Goal: Task Accomplishment & Management: Complete application form

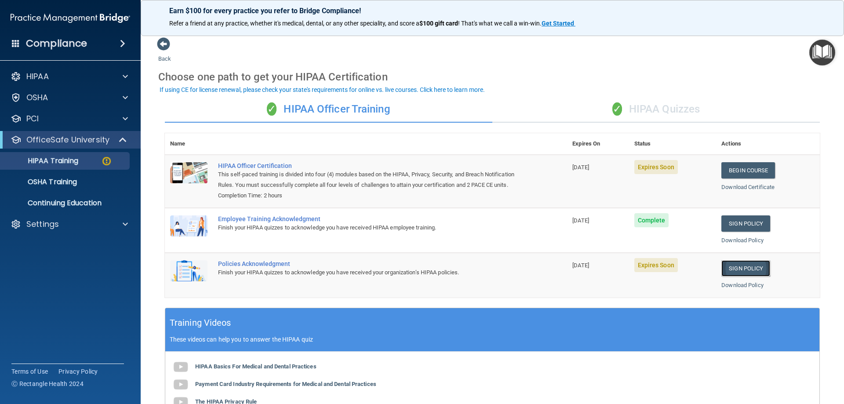
click at [746, 276] on link "Sign Policy" at bounding box center [745, 268] width 49 height 16
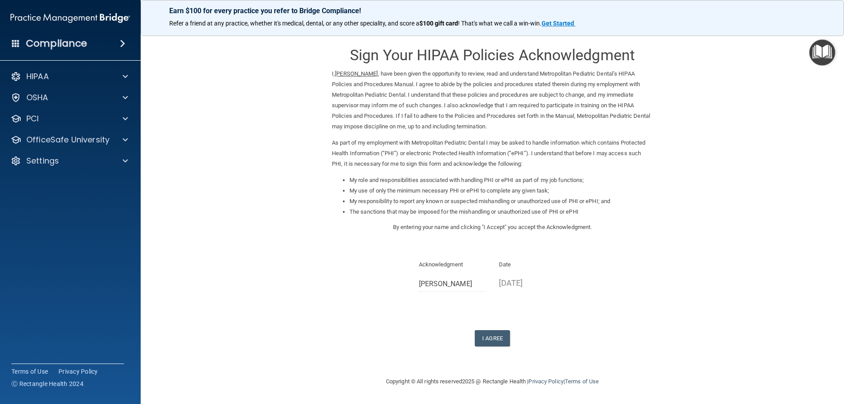
click at [433, 244] on div "Sign Your HIPAA Policies Acknowledgment I, Michael Flamenbaum , have been given…" at bounding box center [492, 191] width 321 height 309
click at [483, 340] on button "I Agree" at bounding box center [492, 338] width 35 height 16
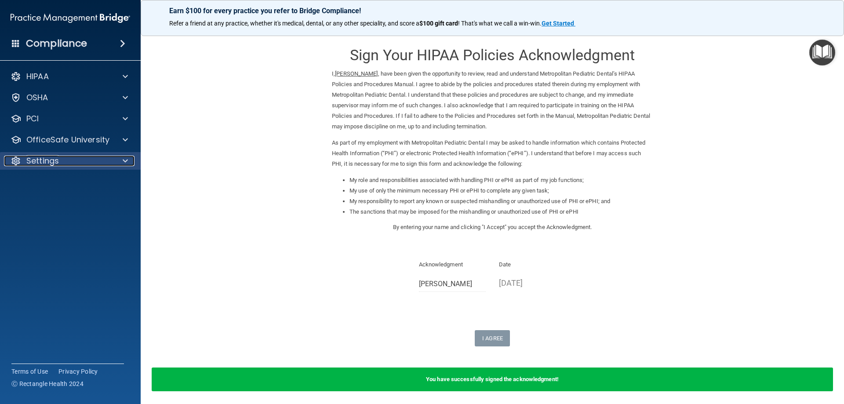
click at [123, 160] on span at bounding box center [125, 161] width 5 height 11
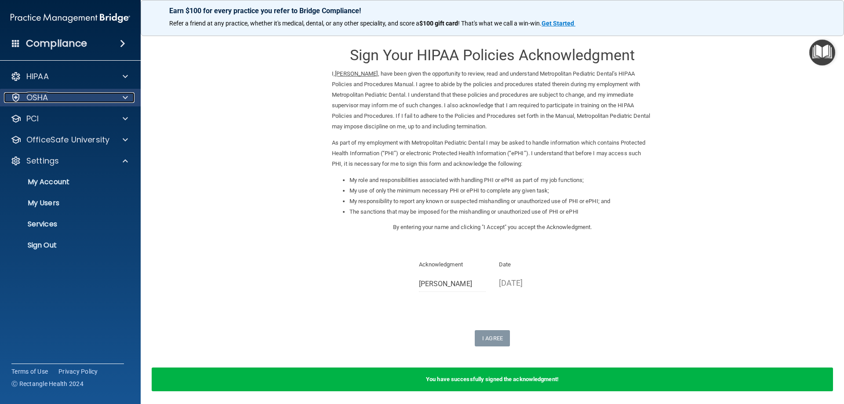
click at [124, 102] on span at bounding box center [125, 97] width 5 height 11
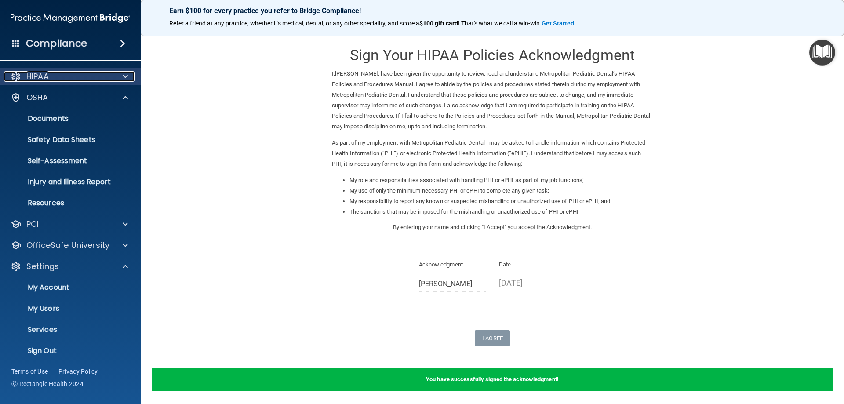
click at [123, 77] on span at bounding box center [125, 76] width 5 height 11
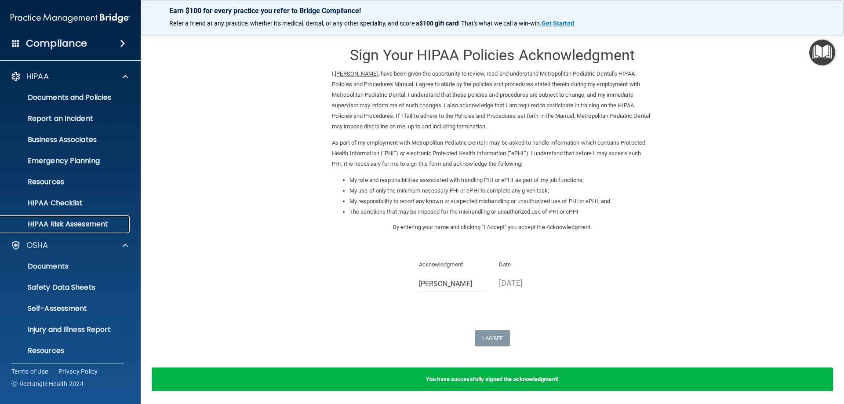
click at [73, 230] on link "HIPAA Risk Assessment" at bounding box center [60, 224] width 138 height 18
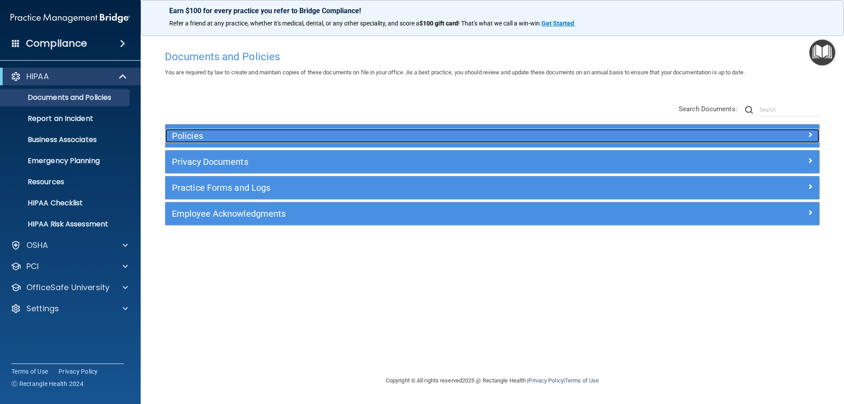
click at [229, 133] on h5 "Policies" at bounding box center [410, 136] width 477 height 10
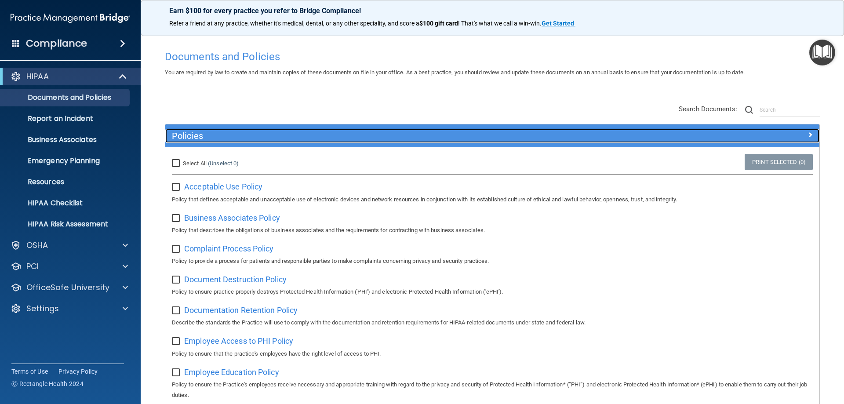
scroll to position [44, 0]
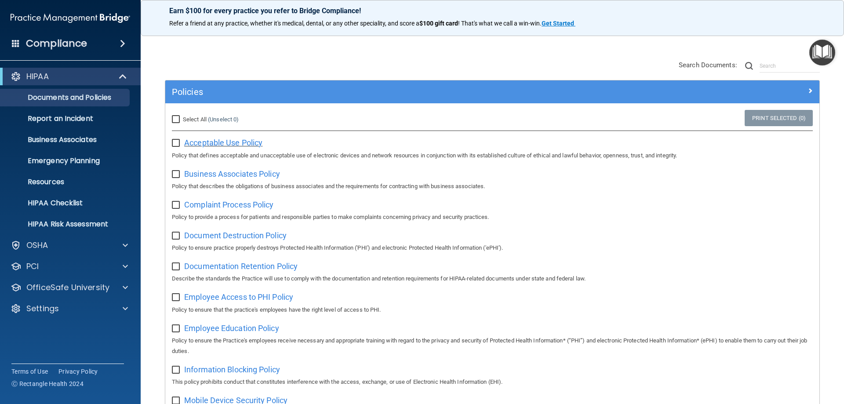
click at [225, 145] on span "Acceptable Use Policy" at bounding box center [223, 142] width 78 height 9
click at [213, 147] on span "Acceptable Use Policy" at bounding box center [223, 142] width 78 height 9
click at [232, 140] on span "Acceptable Use Policy" at bounding box center [223, 142] width 78 height 9
